Goal: Task Accomplishment & Management: Complete application form

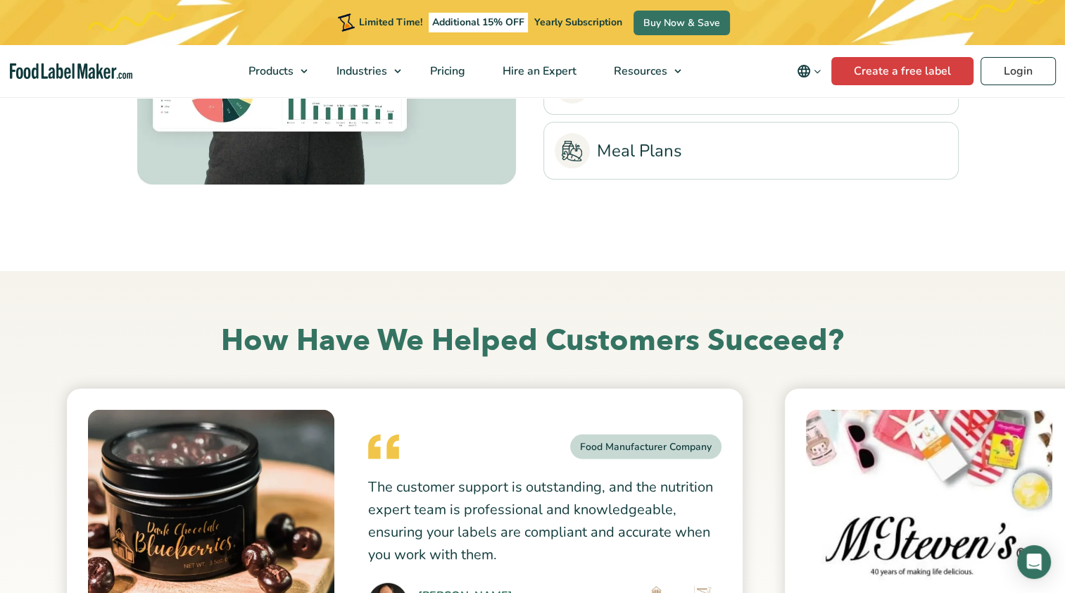
scroll to position [3097, 0]
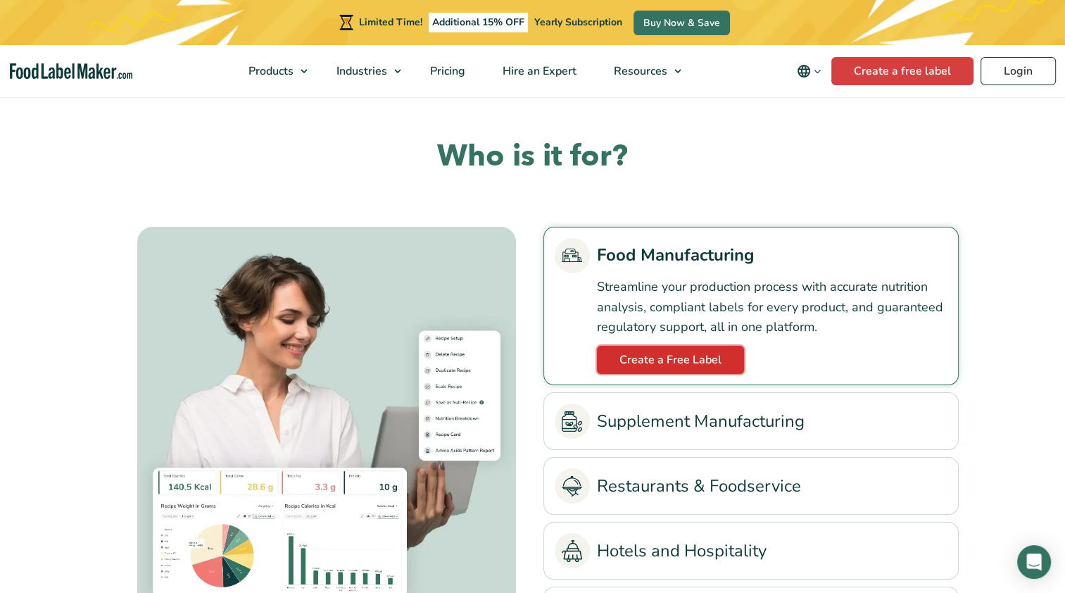
click at [701, 362] on link "Create a Free Label" at bounding box center [670, 360] width 147 height 28
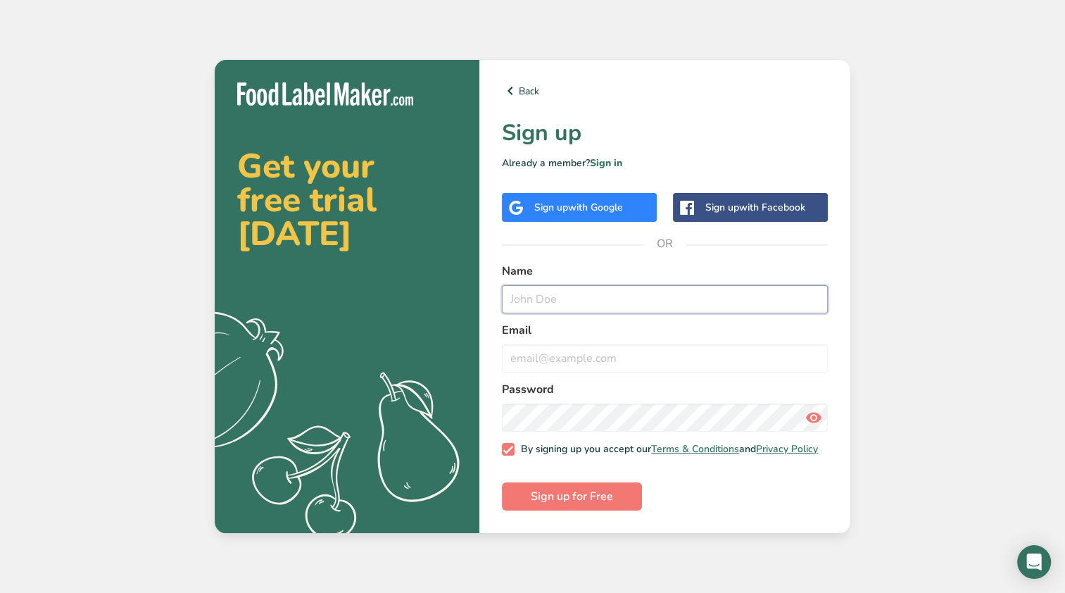
click at [638, 287] on input "text" at bounding box center [665, 299] width 326 height 28
type input "Tyler Trask"
type input "tyler.trask@gfiga.com"
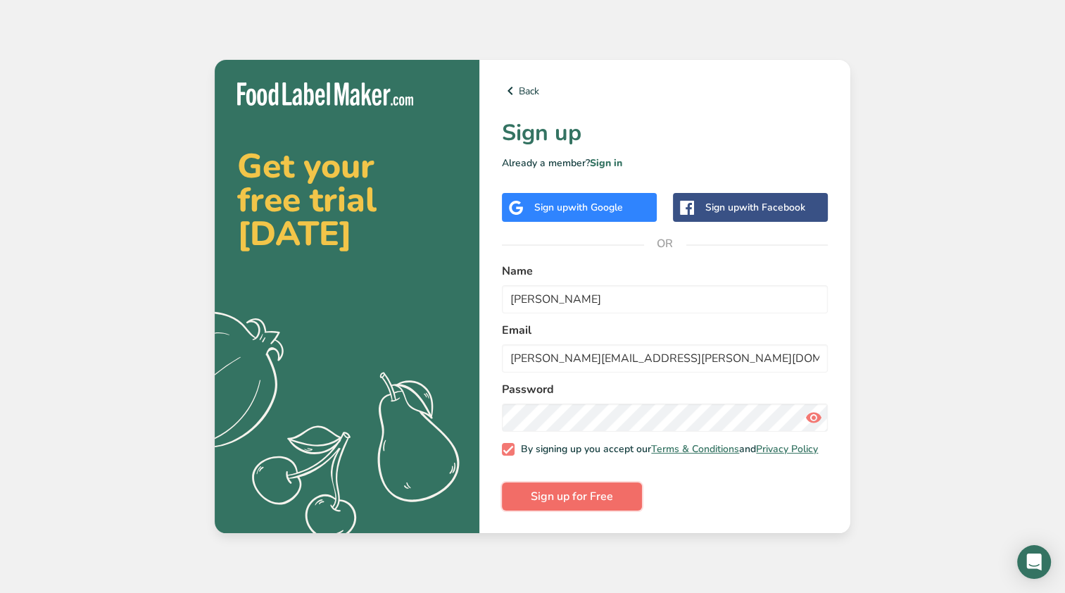
click at [580, 501] on span "Sign up for Free" at bounding box center [572, 496] width 82 height 17
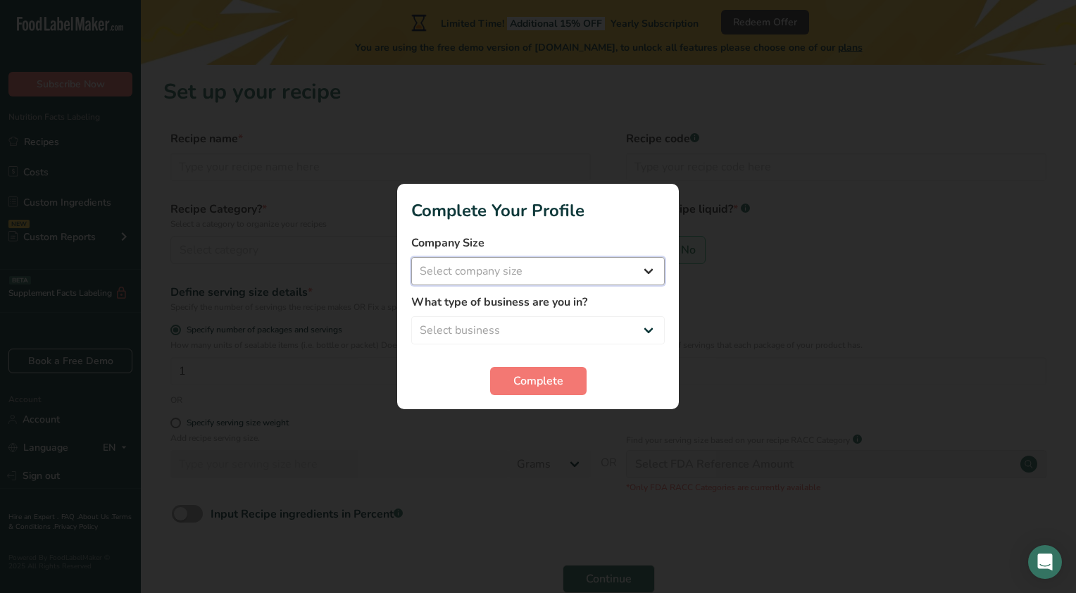
click at [579, 277] on select "Select company size Fewer than 10 Employees 10 to 50 Employees 51 to 500 Employ…" at bounding box center [537, 271] width 253 height 28
select select "2"
click at [411, 257] on select "Select company size Fewer than 10 Employees 10 to 50 Employees 51 to 500 Employ…" at bounding box center [537, 271] width 253 height 28
click at [543, 326] on select "Select business Packaged Food Manufacturer Restaurant & Cafe Bakery Meal Plans …" at bounding box center [537, 330] width 253 height 28
select select "8"
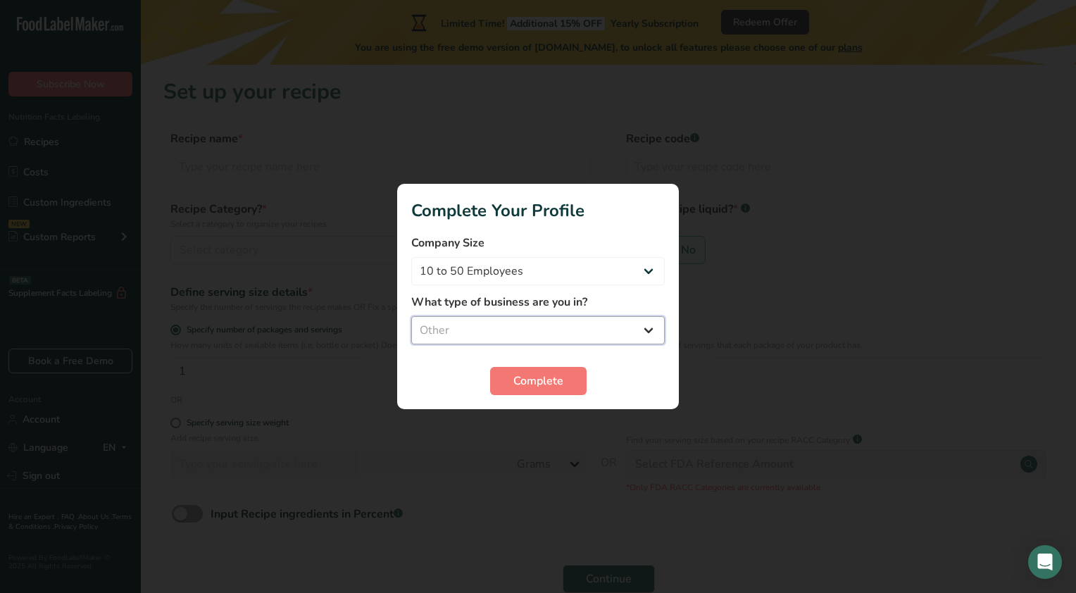
click at [411, 316] on select "Select business Packaged Food Manufacturer Restaurant & Cafe Bakery Meal Plans …" at bounding box center [537, 330] width 253 height 28
click at [555, 377] on span "Complete" at bounding box center [538, 380] width 50 height 17
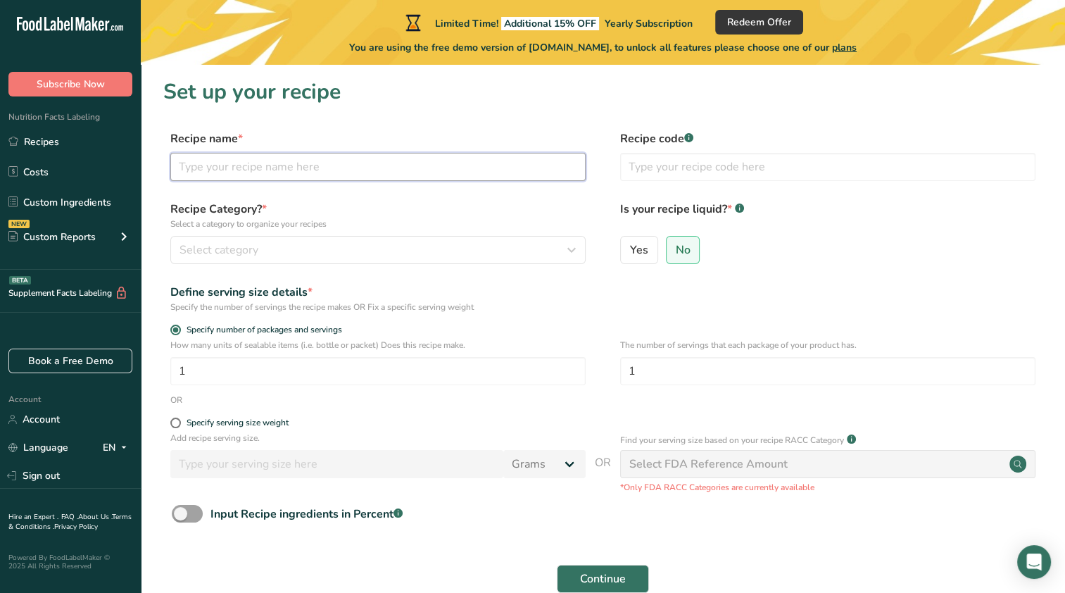
click at [333, 168] on input "text" at bounding box center [377, 167] width 415 height 28
click at [389, 160] on input "text" at bounding box center [377, 167] width 415 height 28
type input "Mikes Potato Salad"
type input "26155800000"
click at [676, 249] on span "No" at bounding box center [682, 250] width 15 height 14
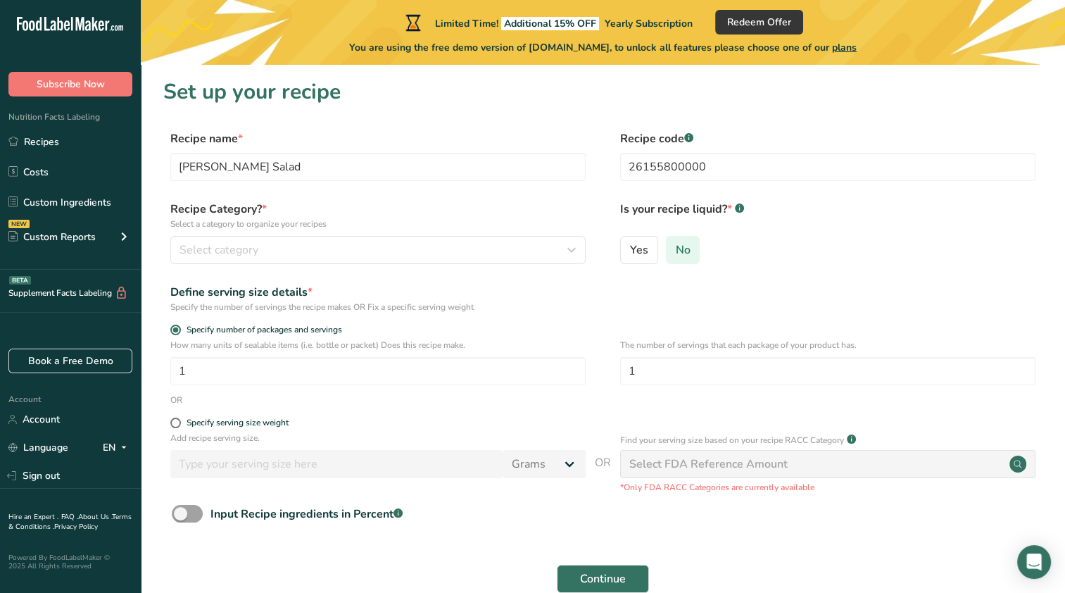
click at [676, 249] on input "No" at bounding box center [671, 249] width 9 height 9
click at [392, 252] on div "Select category" at bounding box center [373, 249] width 389 height 17
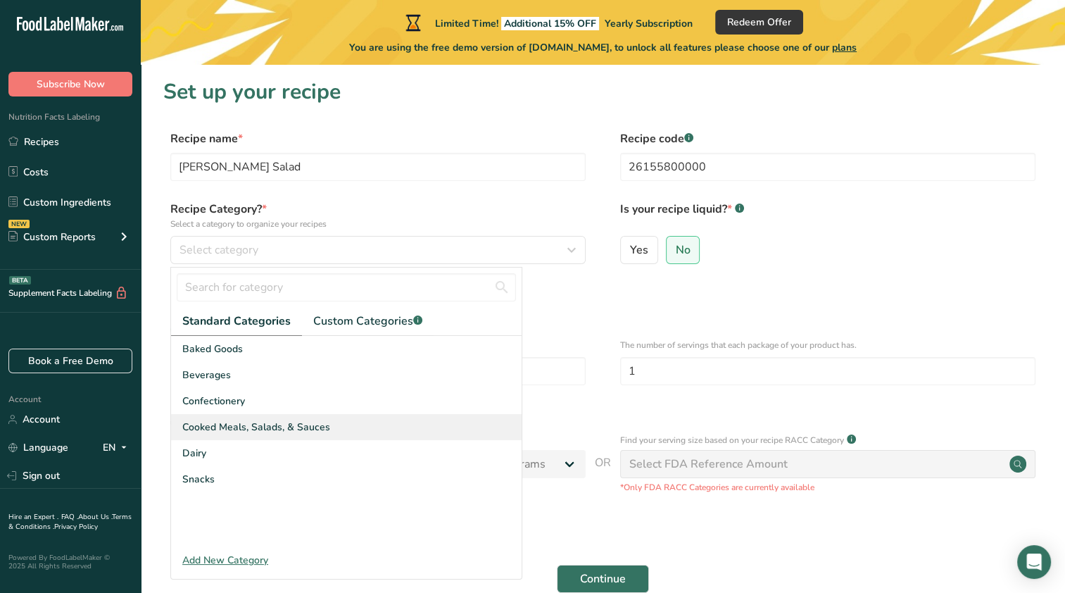
click at [304, 422] on span "Cooked Meals, Salads, & Sauces" at bounding box center [256, 427] width 148 height 15
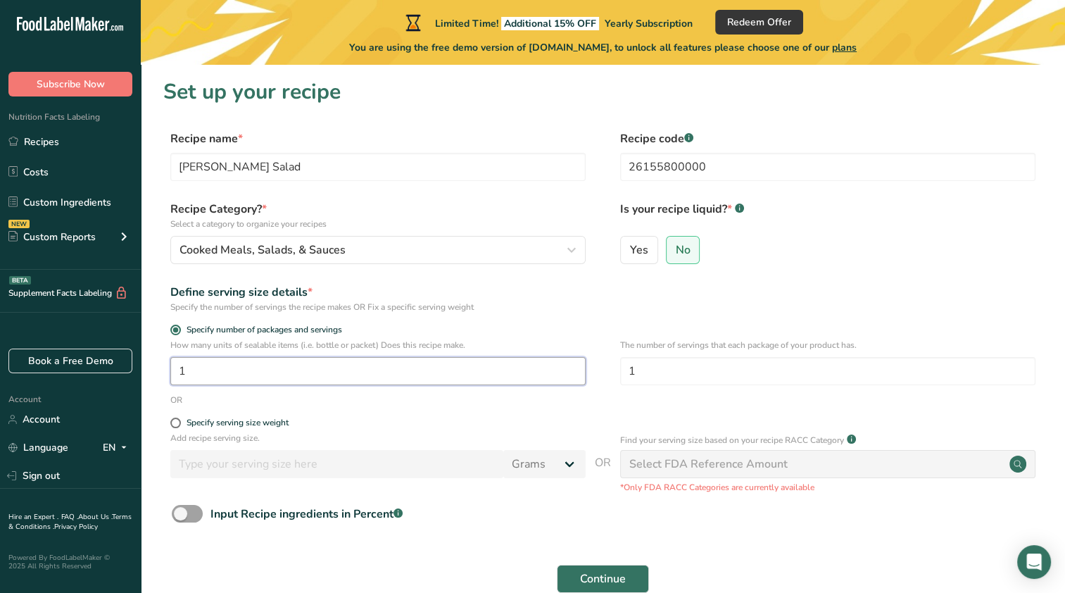
drag, startPoint x: 304, startPoint y: 422, endPoint x: 254, endPoint y: 384, distance: 62.4
click at [254, 384] on input "1" at bounding box center [377, 371] width 415 height 28
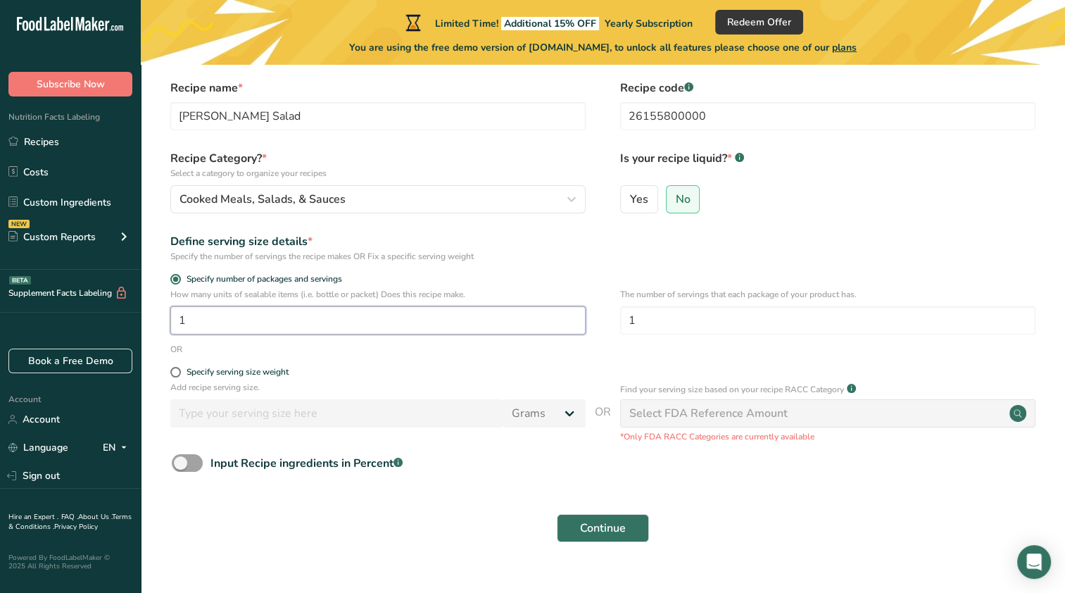
scroll to position [76, 0]
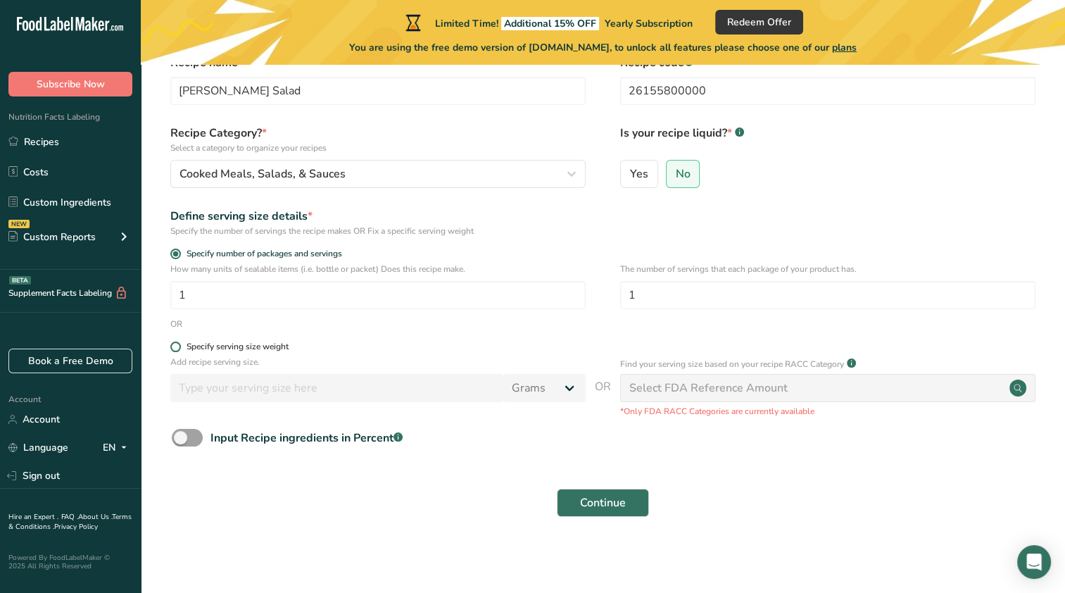
click at [262, 346] on div "Specify serving size weight" at bounding box center [238, 346] width 102 height 11
click at [179, 346] on input "Specify serving size weight" at bounding box center [174, 346] width 9 height 9
radio input "true"
radio input "false"
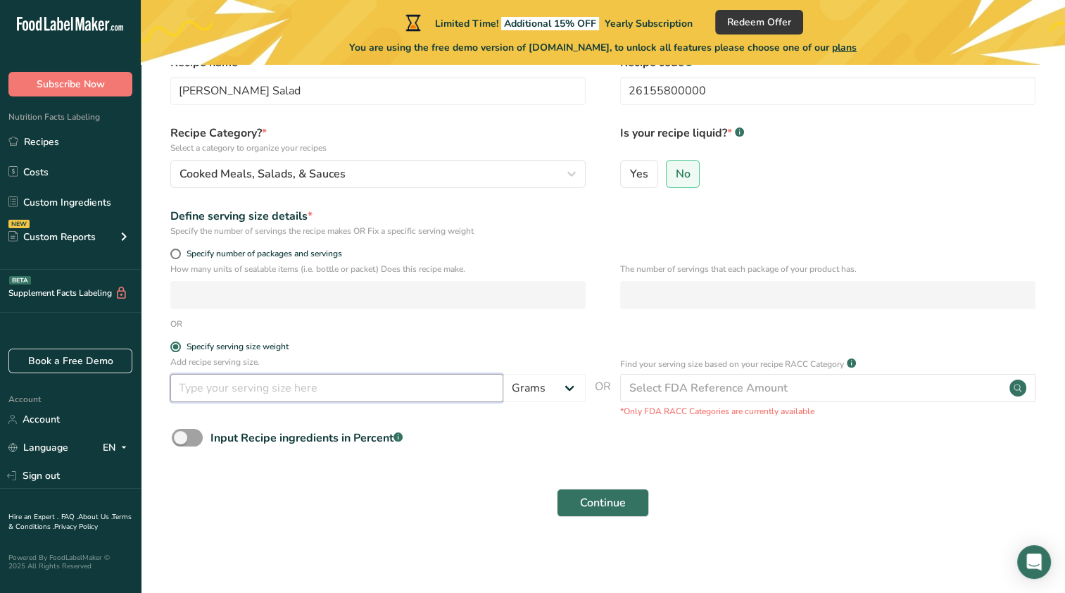
click at [276, 384] on input "number" at bounding box center [336, 388] width 333 height 28
click at [546, 383] on select "Grams kg mg mcg lb oz l mL fl oz tbsp tsp cup qt gallon" at bounding box center [544, 388] width 82 height 28
select select "12"
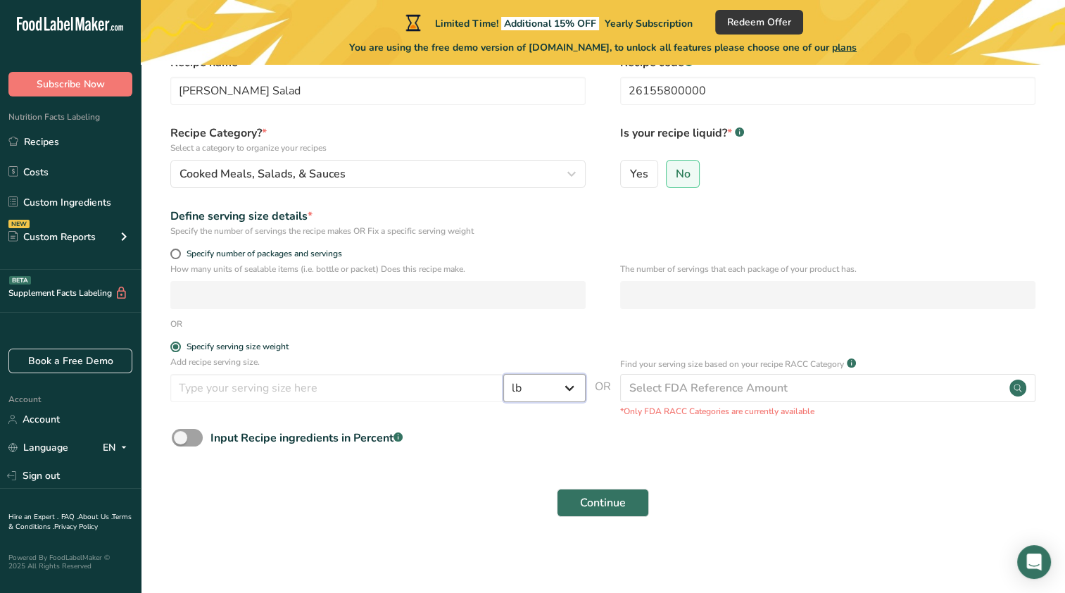
click at [503, 374] on select "Grams kg mg mcg lb oz l mL fl oz tbsp tsp cup qt gallon" at bounding box center [544, 388] width 82 height 28
click at [401, 390] on input "number" at bounding box center [336, 388] width 333 height 28
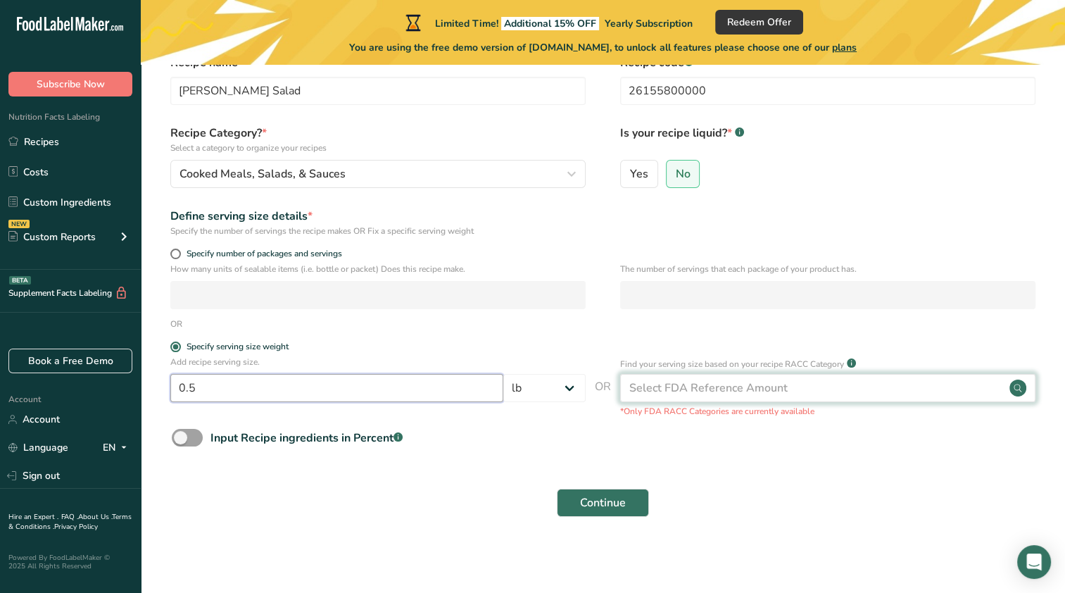
type input "0.5"
click at [742, 386] on div "Select FDA Reference Amount" at bounding box center [708, 387] width 158 height 17
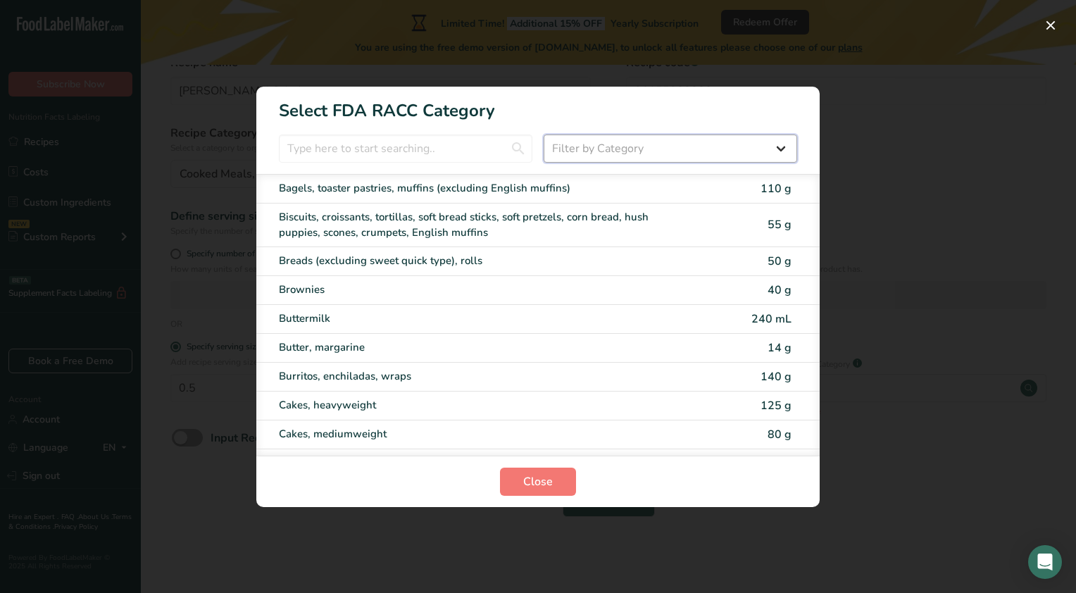
click at [600, 146] on select "Filter by Category All Bakery products Beverages Cereals and other grain produc…" at bounding box center [669, 148] width 253 height 28
select select "21"
click at [543, 134] on select "Filter by Category All Bakery products Beverages Cereals and other grain produc…" at bounding box center [669, 148] width 253 height 28
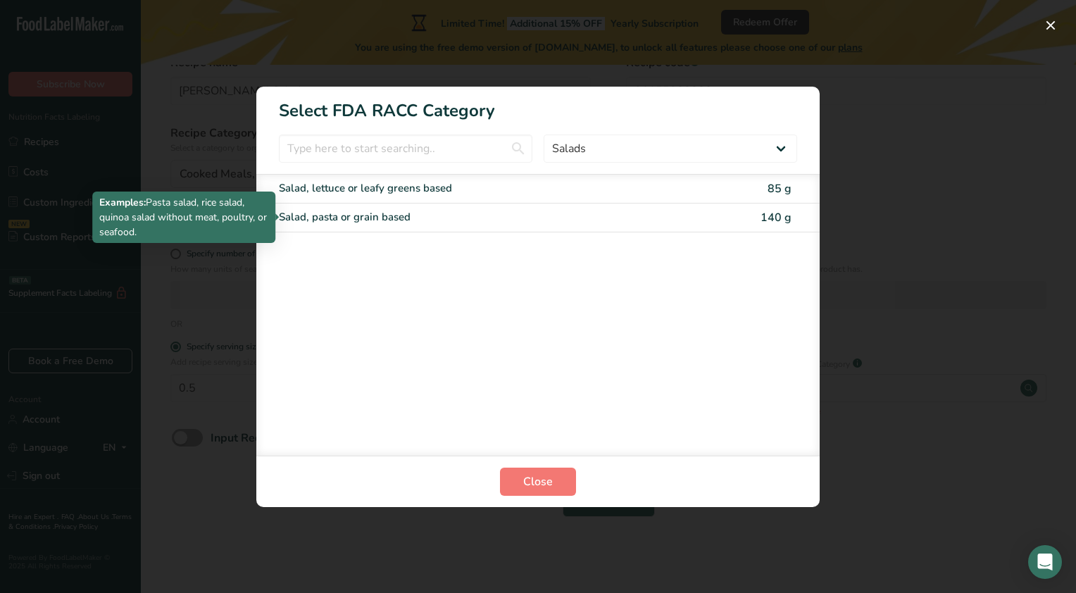
click at [439, 218] on div "Salad, pasta or grain based" at bounding box center [479, 217] width 400 height 16
type input "140"
select select "0"
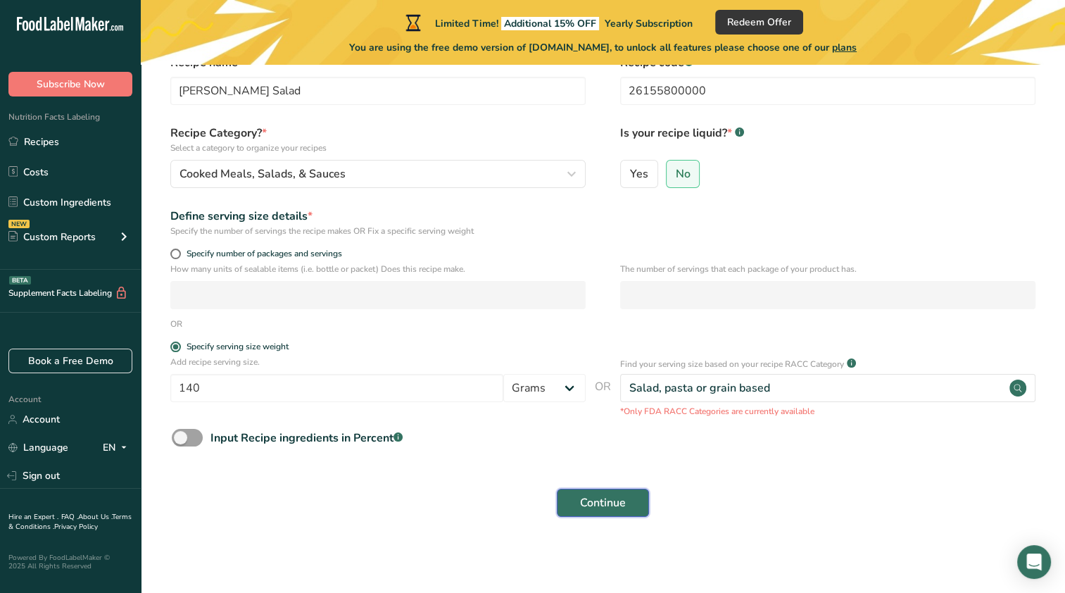
click at [600, 499] on span "Continue" at bounding box center [603, 502] width 46 height 17
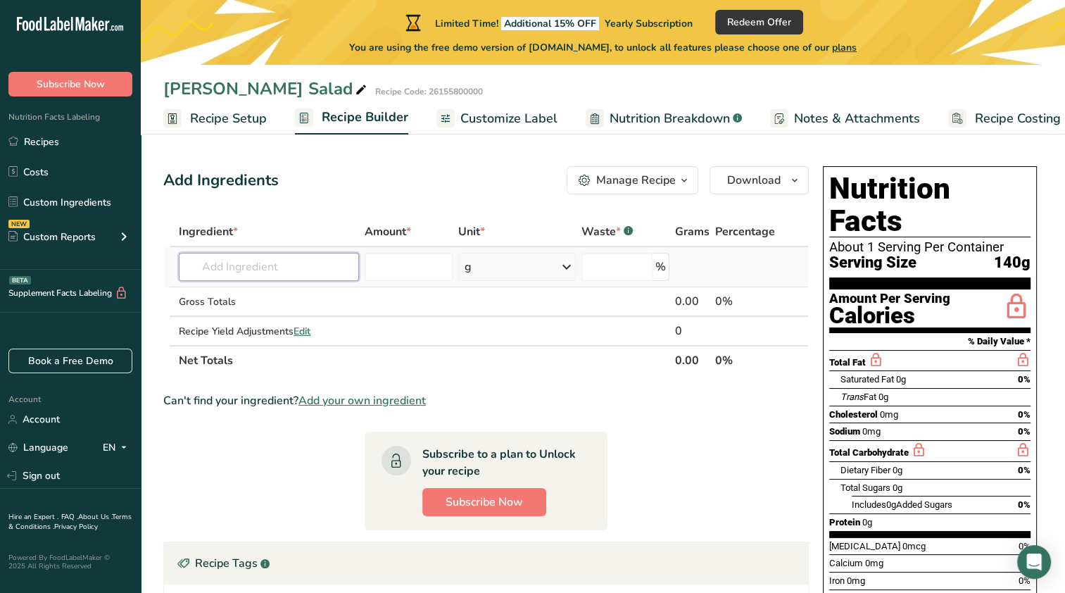
click at [323, 265] on input "text" at bounding box center [269, 267] width 180 height 28
click at [329, 280] on td "Almond flour 1211 Milk, whole, 3.25% milkfat, without added vitamin A and vitam…" at bounding box center [269, 267] width 186 height 40
click at [289, 275] on input "text" at bounding box center [269, 267] width 180 height 28
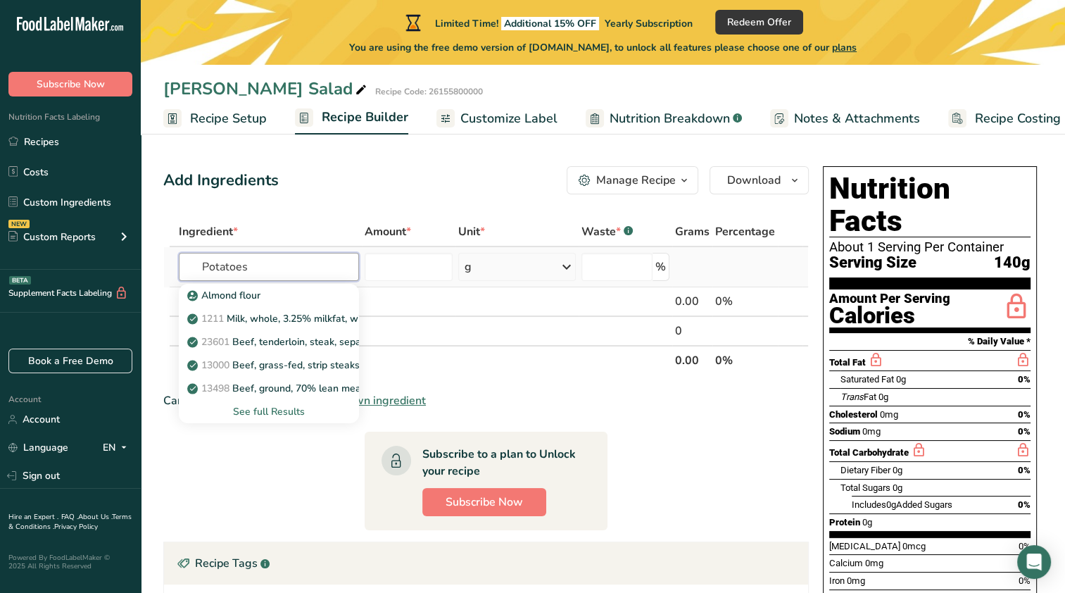
type input "Potatoes"
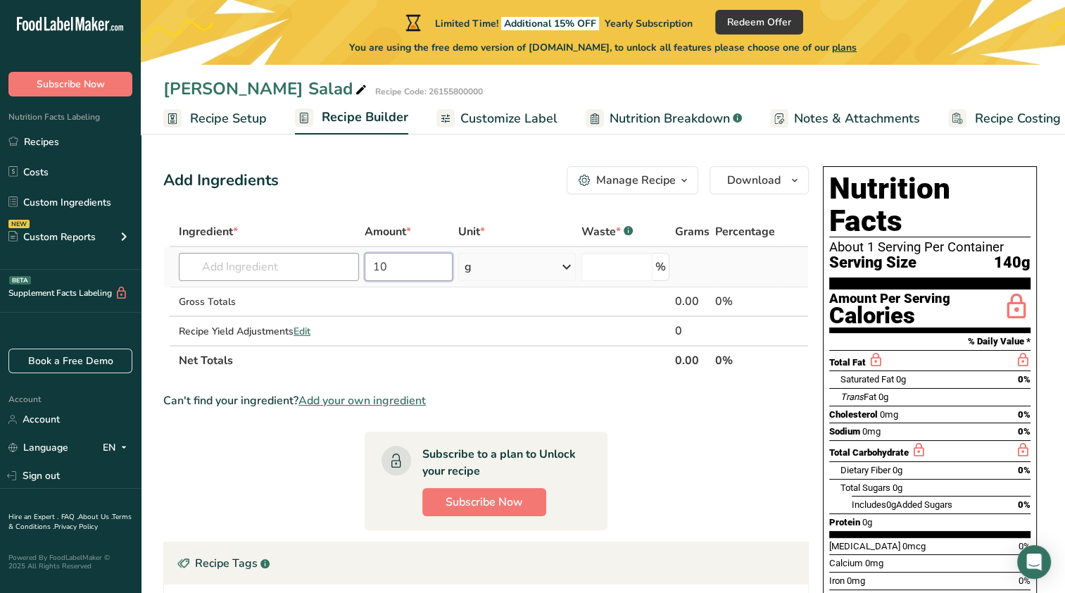
type input "10"
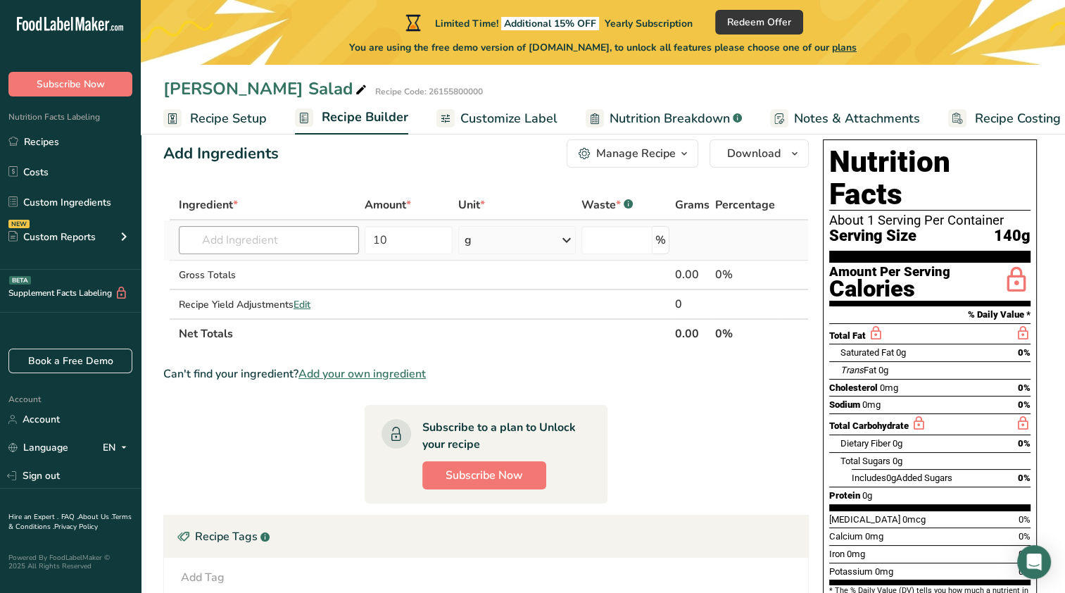
scroll to position [28, 0]
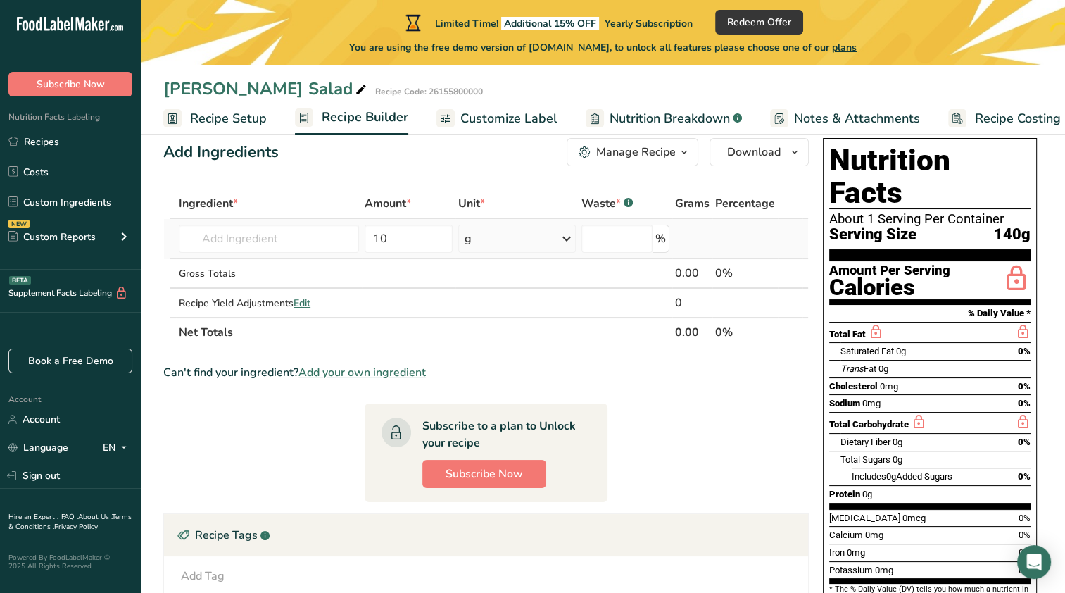
click at [563, 232] on icon at bounding box center [566, 238] width 17 height 25
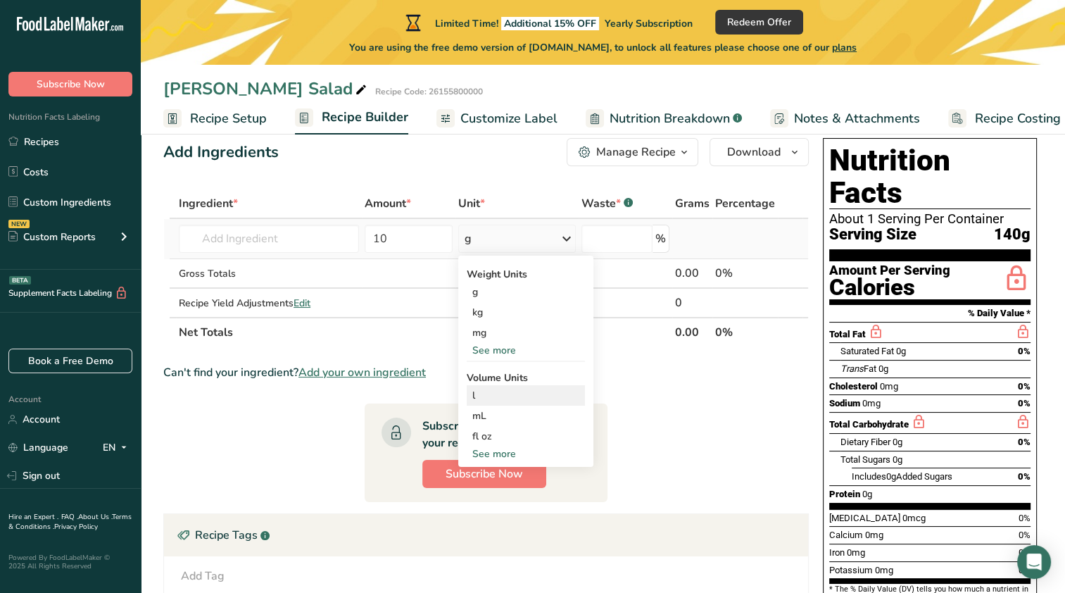
click at [521, 401] on div "l" at bounding box center [525, 395] width 107 height 15
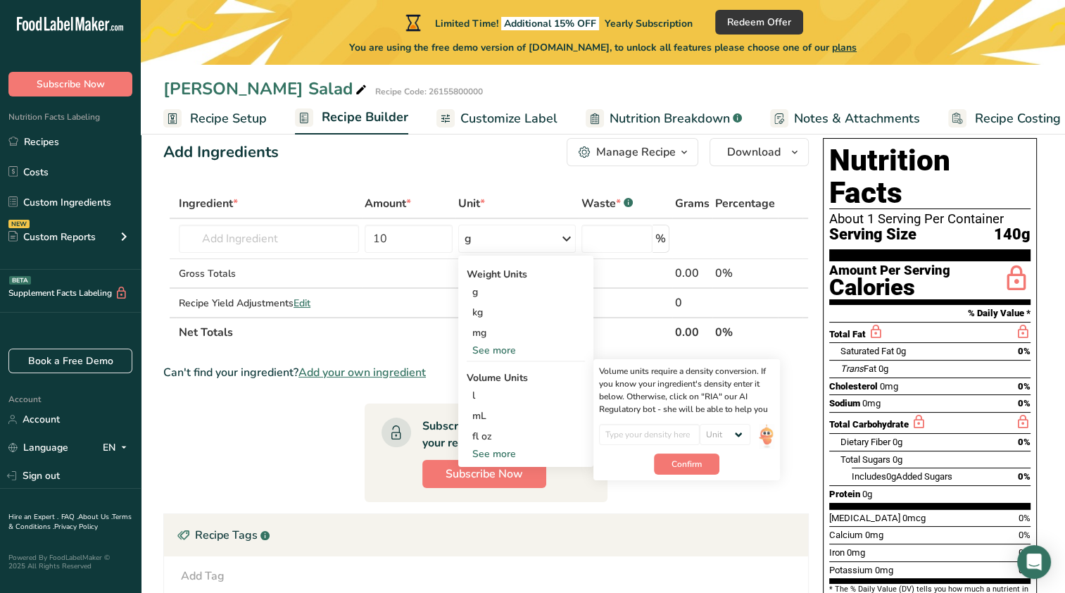
click at [282, 398] on section "Ingredient * Amount * Unit * Waste * .a-a{fill:#347362;}.b-a{fill:#fff;} Grams …" at bounding box center [485, 456] width 645 height 534
